Goal: Check status: Check status

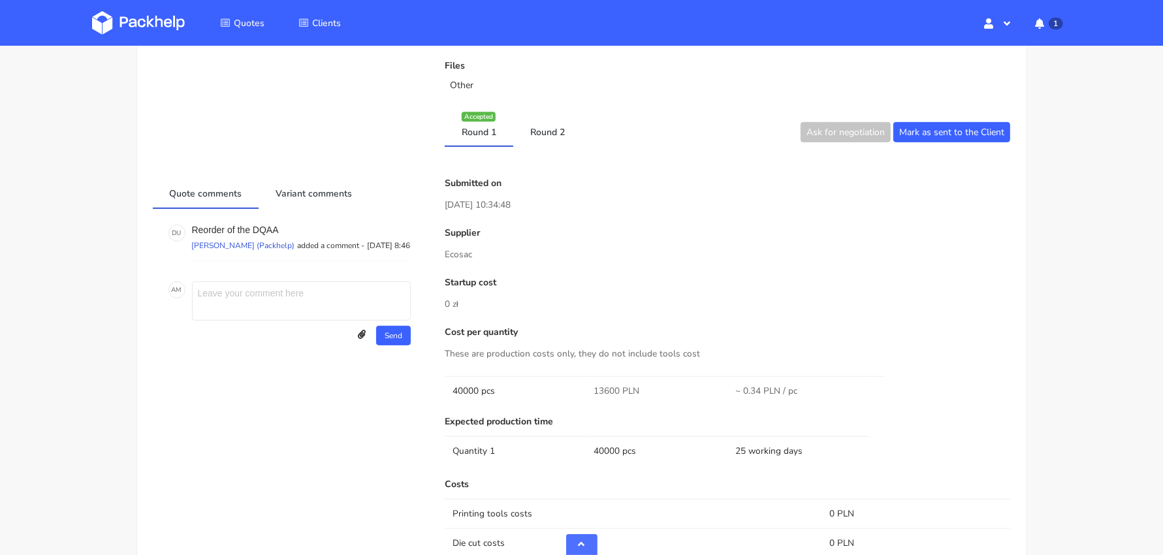
scroll to position [602, 0]
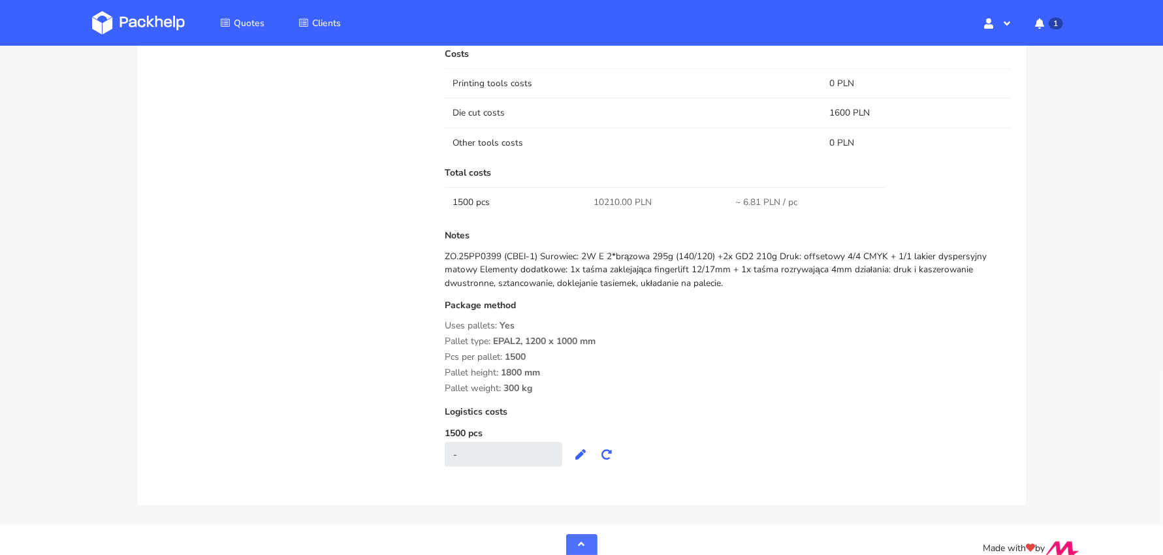
scroll to position [1137, 0]
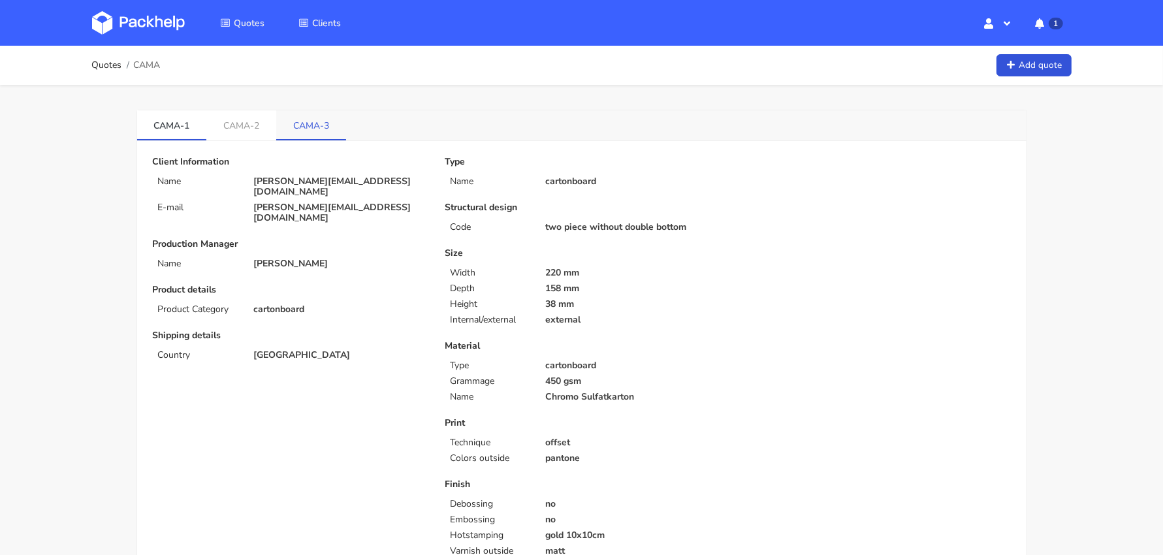
click at [323, 118] on link "CAMA-3" at bounding box center [311, 124] width 70 height 29
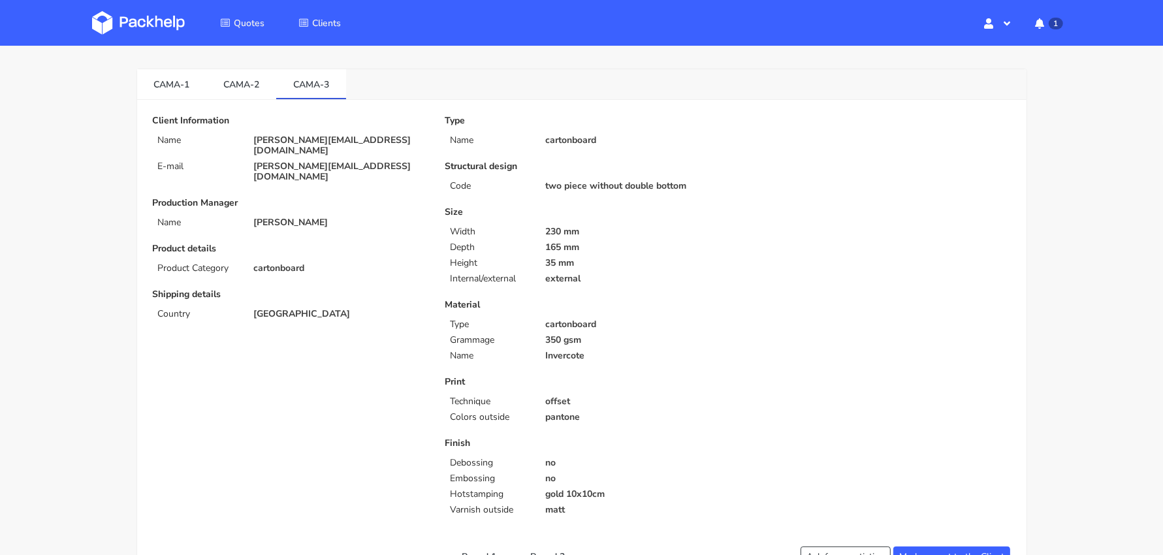
scroll to position [902, 0]
